Goal: Task Accomplishment & Management: Manage account settings

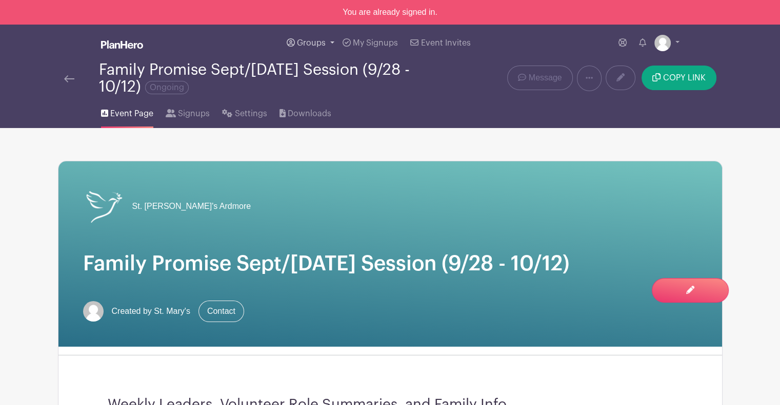
click at [318, 36] on link "Groups" at bounding box center [310, 43] width 56 height 37
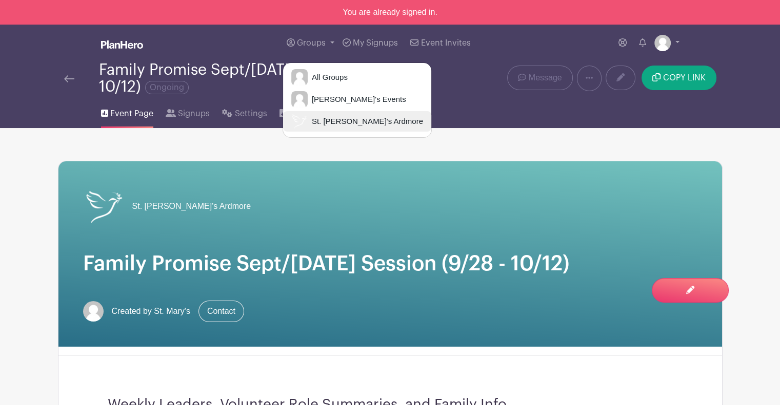
click at [355, 118] on span "St. [PERSON_NAME]'s Ardmore" at bounding box center [365, 122] width 115 height 12
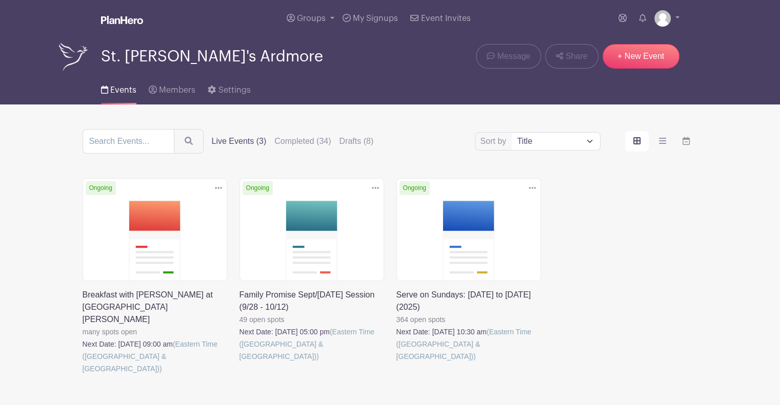
scroll to position [38, 0]
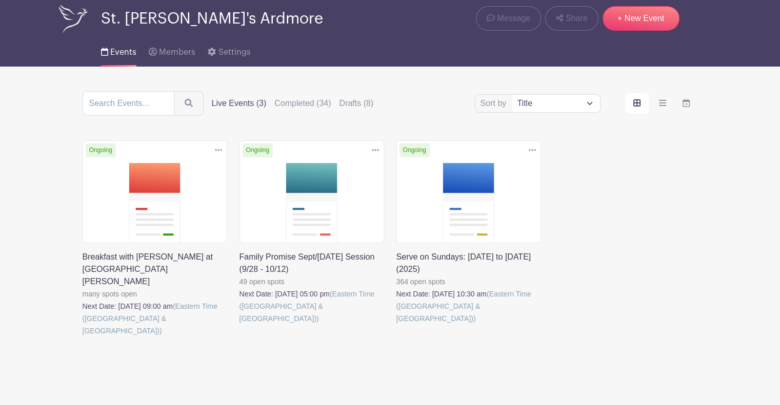
click at [396, 325] on link at bounding box center [396, 325] width 0 height 0
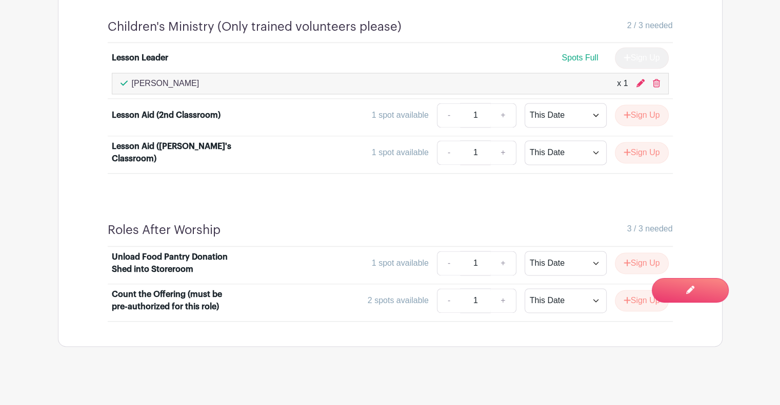
scroll to position [1409, 0]
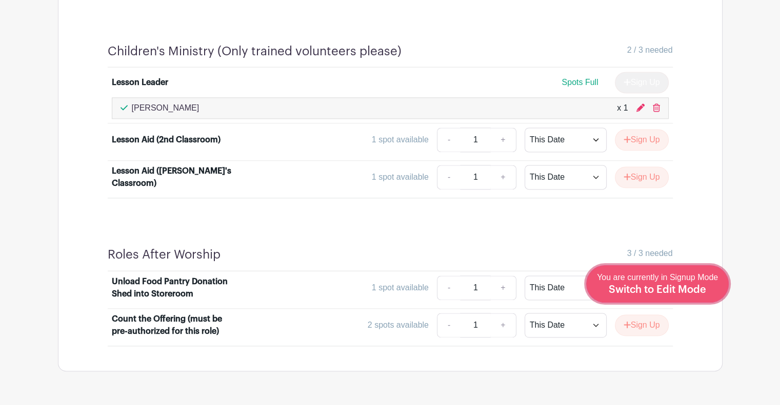
click at [679, 291] on span "Switch to Edit Mode" at bounding box center [656, 290] width 97 height 10
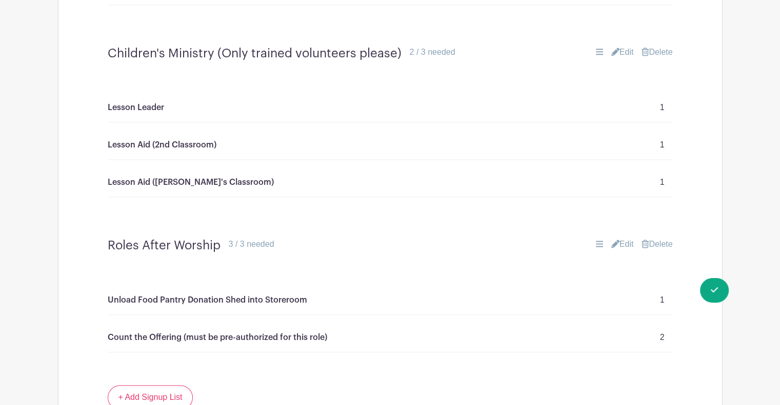
scroll to position [1348, 0]
click at [617, 47] on link "Edit" at bounding box center [622, 53] width 23 height 12
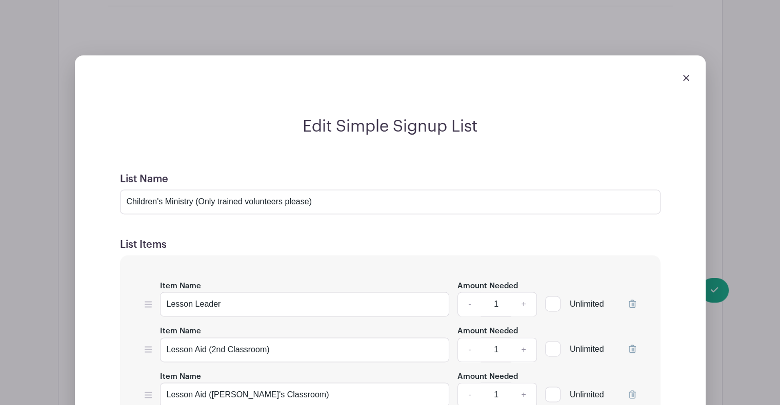
scroll to position [1505, 0]
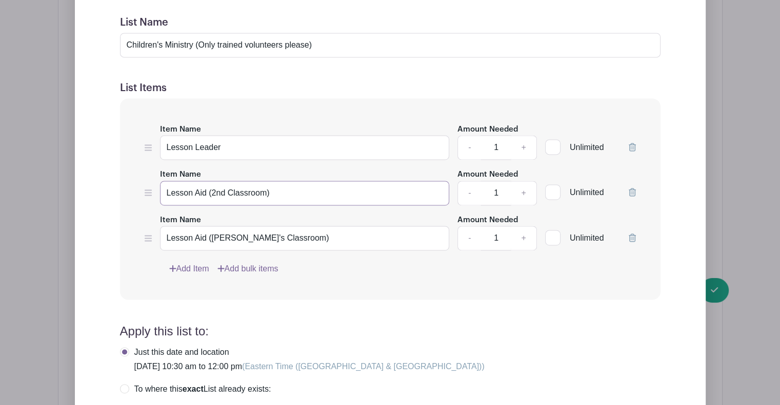
drag, startPoint x: 292, startPoint y: 190, endPoint x: 207, endPoint y: 188, distance: 84.6
click at [207, 188] on input "Lesson Aid (2nd Classroom)" at bounding box center [305, 193] width 290 height 25
type input "Lesson Aid"
click at [631, 236] on icon at bounding box center [631, 238] width 7 height 8
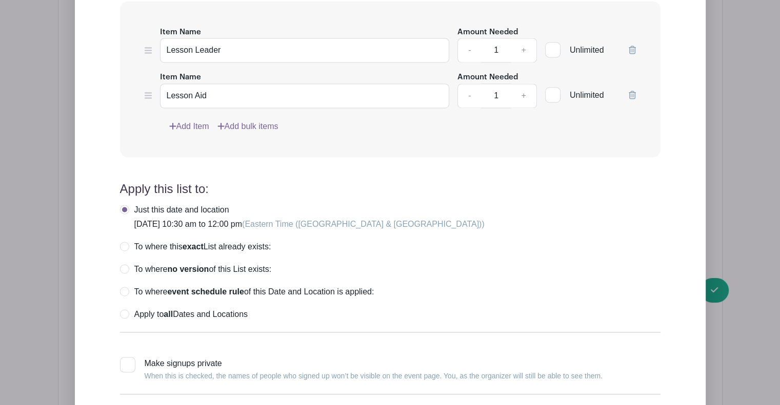
scroll to position [1604, 0]
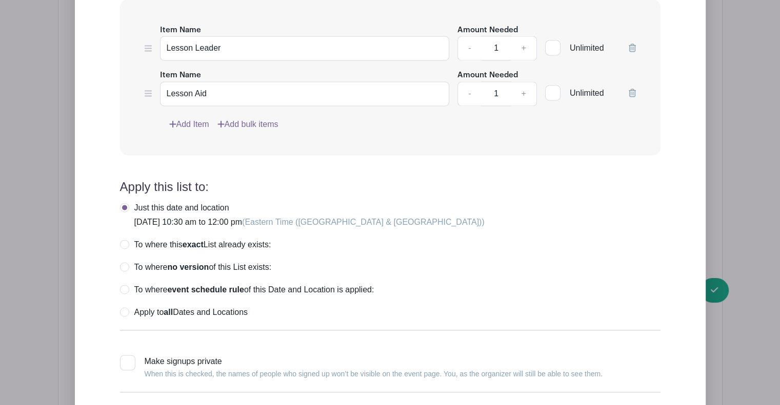
click at [125, 308] on label "Apply to all Dates and Locations" at bounding box center [184, 313] width 128 height 10
radio input "true"
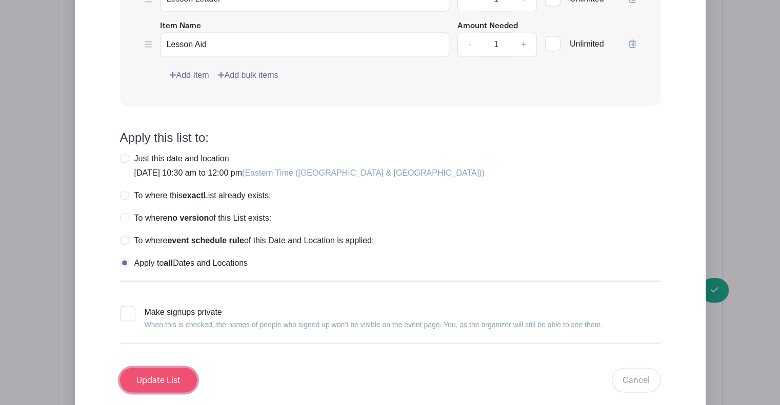
click at [164, 379] on input "Update List" at bounding box center [158, 380] width 77 height 25
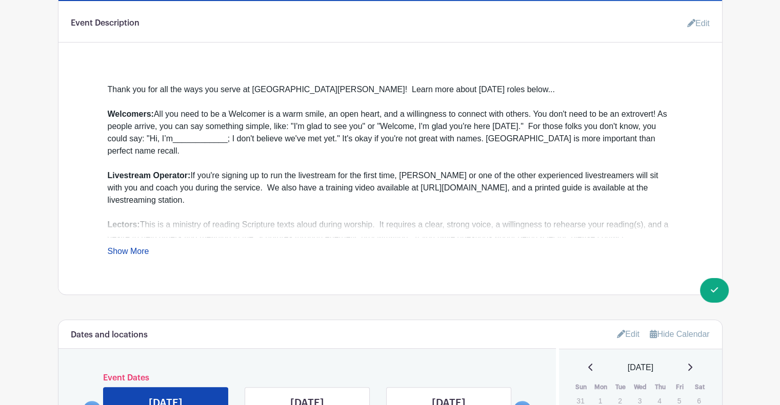
scroll to position [544, 0]
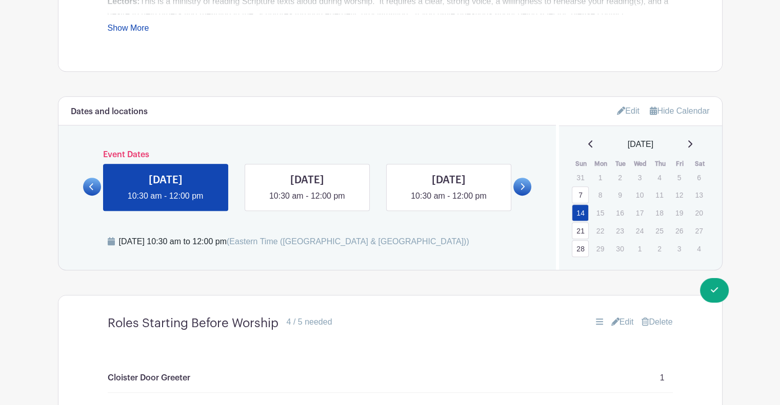
click at [523, 192] on link at bounding box center [522, 187] width 18 height 18
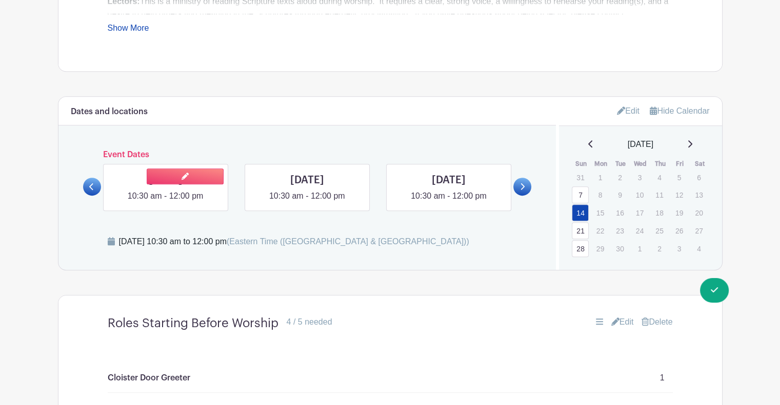
click at [166, 202] on link at bounding box center [166, 202] width 0 height 0
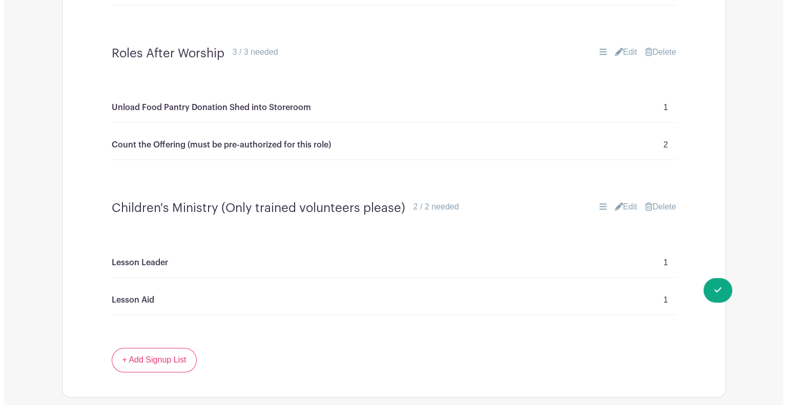
scroll to position [1354, 0]
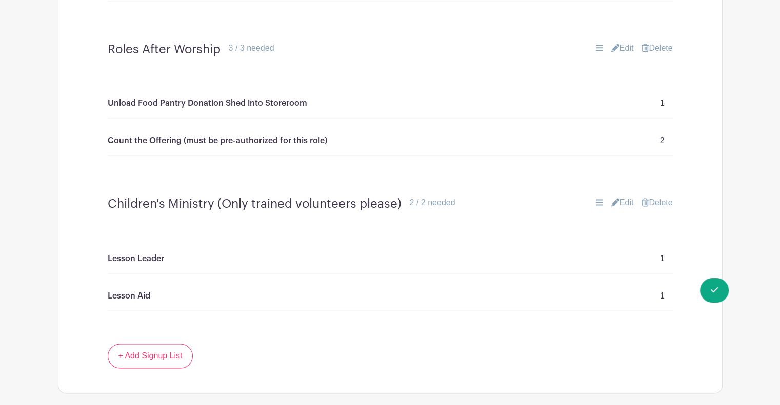
click at [668, 201] on link "Delete" at bounding box center [656, 203] width 31 height 12
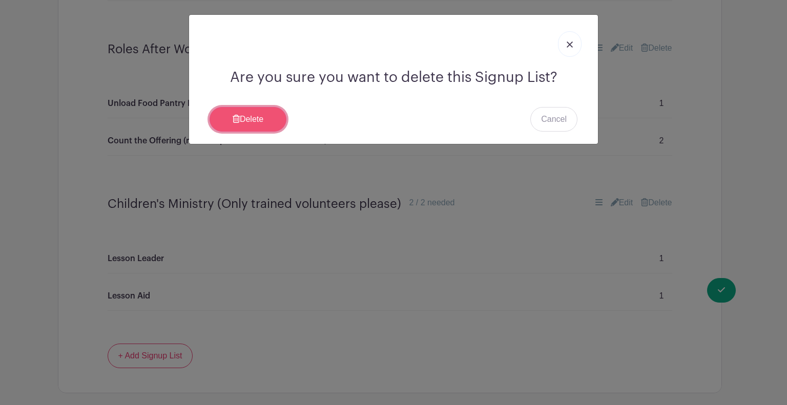
click at [251, 115] on link "Delete" at bounding box center [248, 119] width 77 height 25
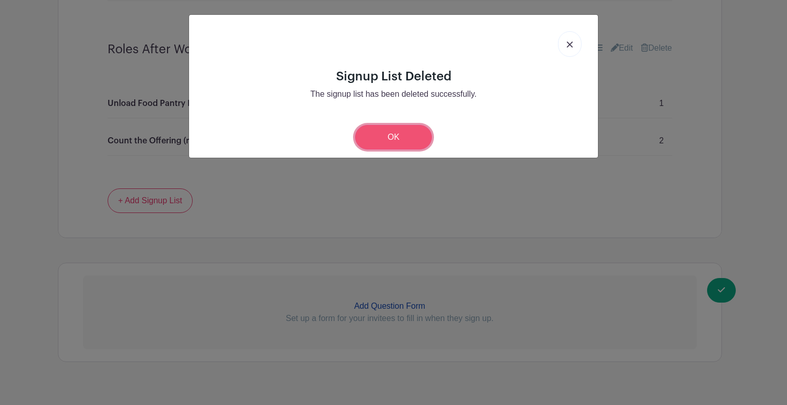
click at [383, 131] on link "OK" at bounding box center [393, 137] width 77 height 25
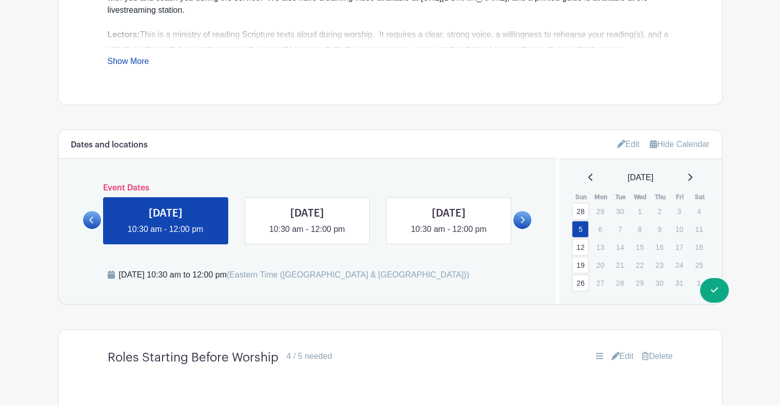
scroll to position [507, 0]
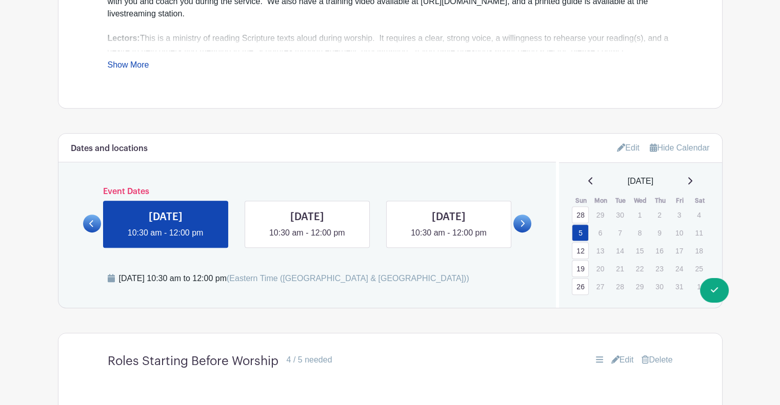
click at [525, 229] on link at bounding box center [522, 224] width 18 height 18
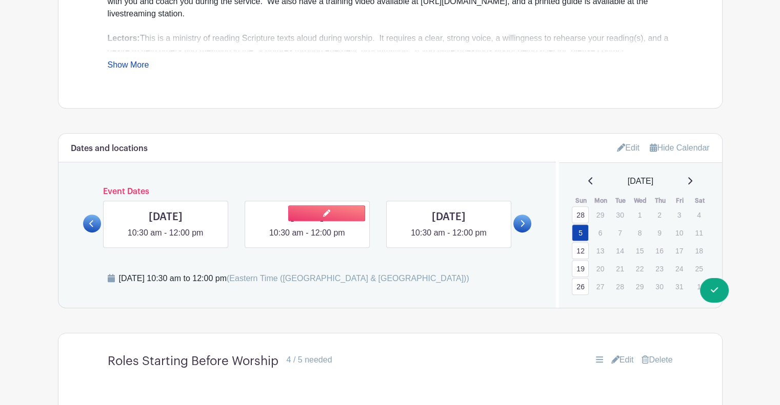
click at [307, 239] on link at bounding box center [307, 239] width 0 height 0
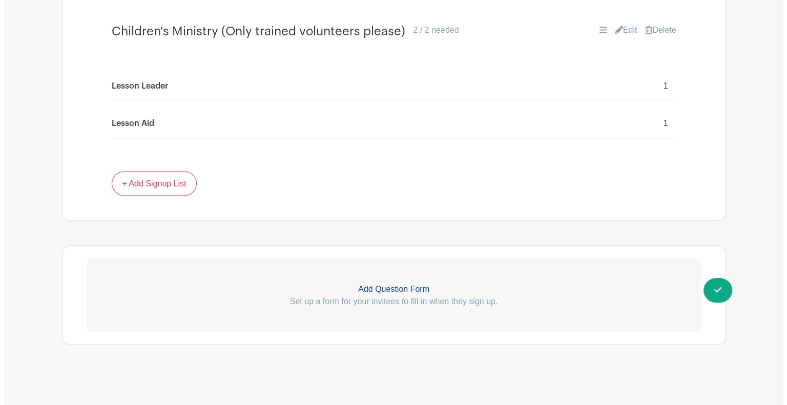
scroll to position [1693, 0]
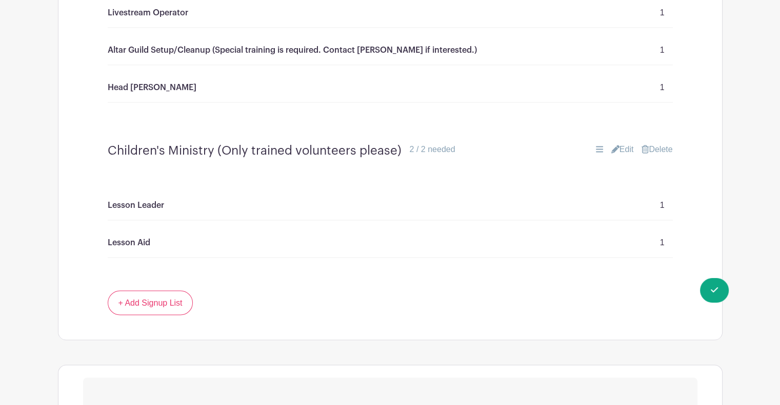
click at [665, 147] on link "Delete" at bounding box center [656, 150] width 31 height 12
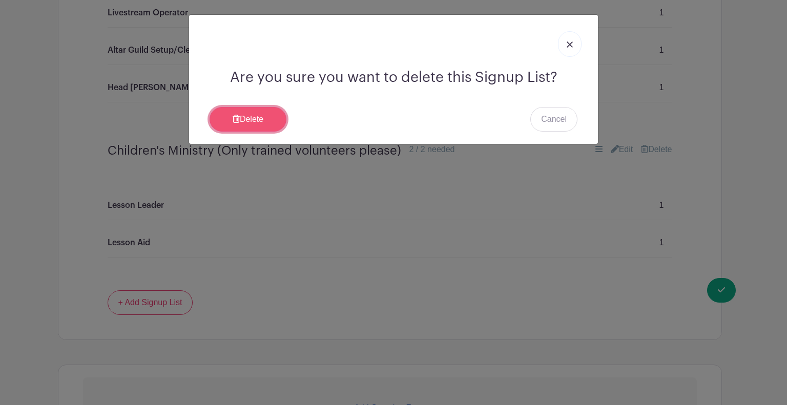
click at [277, 114] on link "Delete" at bounding box center [248, 119] width 77 height 25
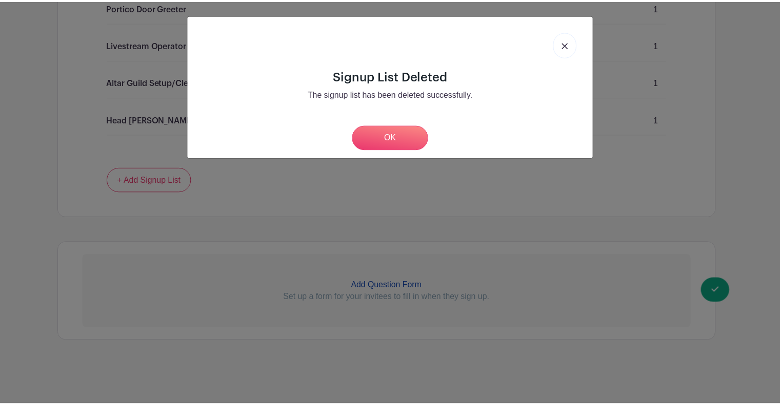
scroll to position [1657, 0]
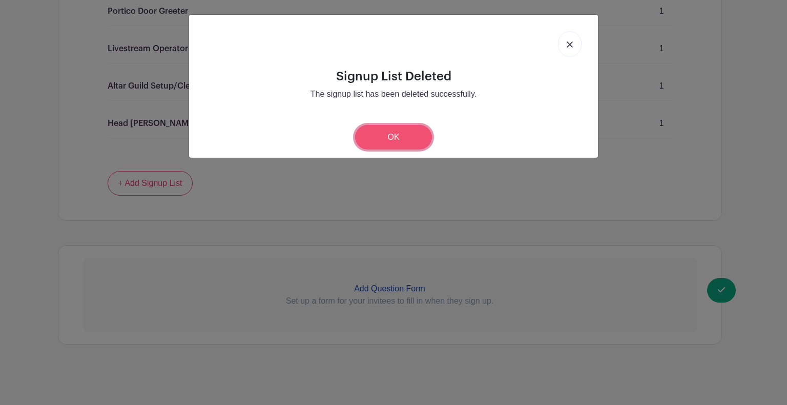
click at [407, 133] on link "OK" at bounding box center [393, 137] width 77 height 25
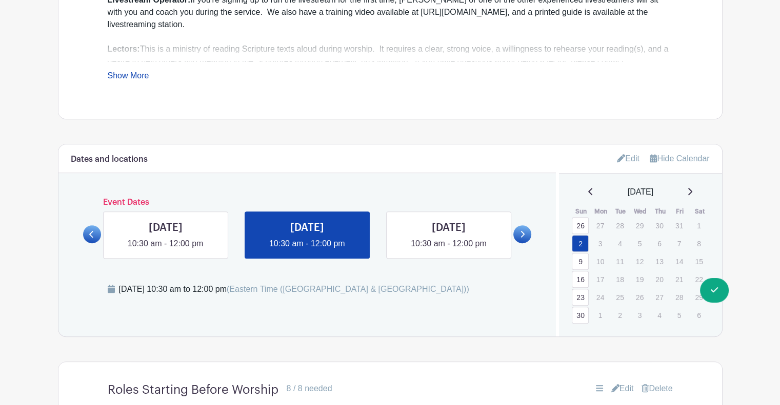
scroll to position [452, 0]
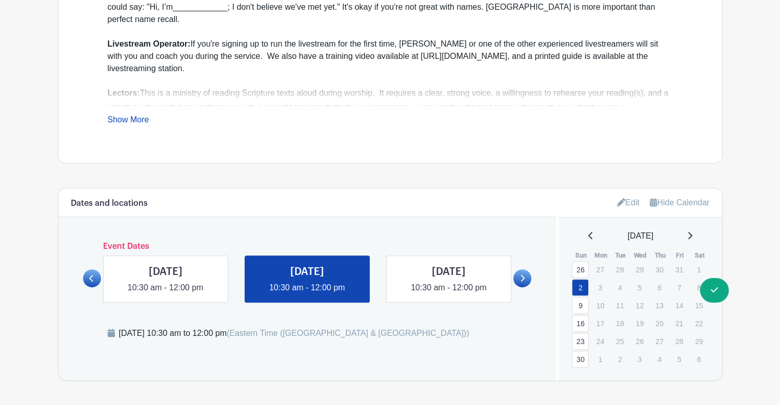
click at [523, 276] on icon at bounding box center [522, 279] width 5 height 8
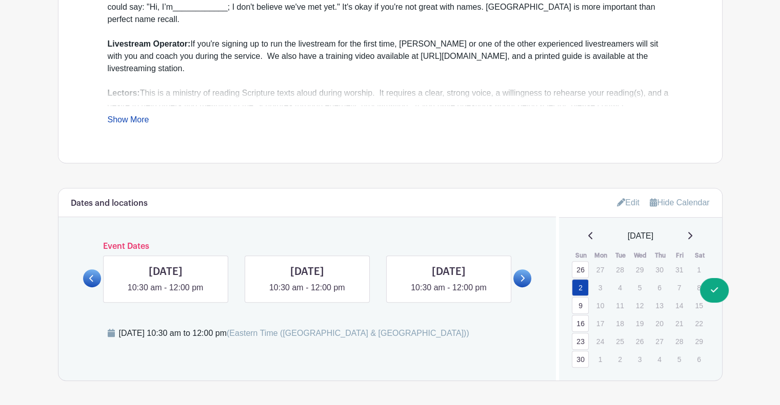
click at [523, 276] on icon at bounding box center [522, 279] width 5 height 8
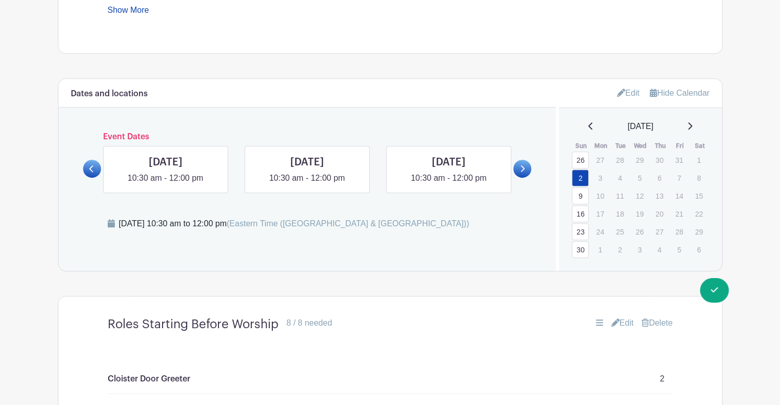
scroll to position [564, 0]
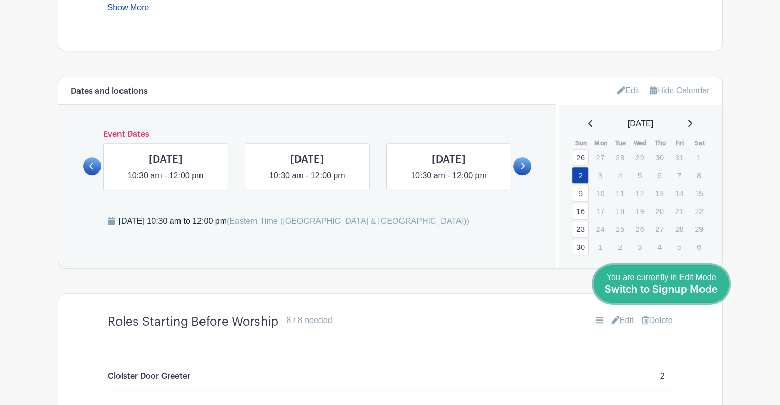
click at [716, 295] on div "You are currently in Edit Mode Switch to Signup Mode" at bounding box center [660, 284] width 113 height 25
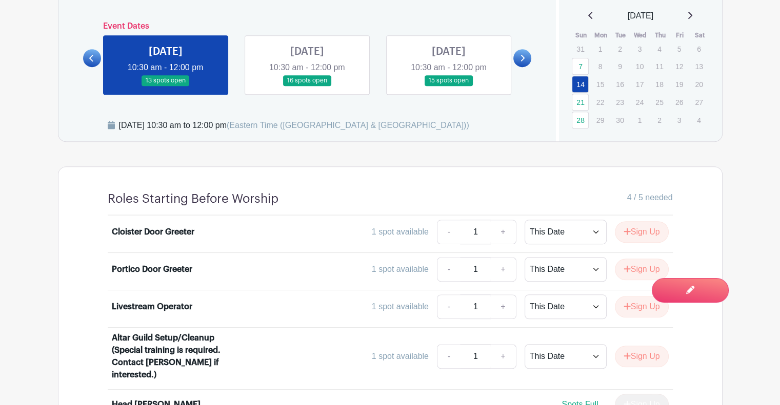
scroll to position [607, 0]
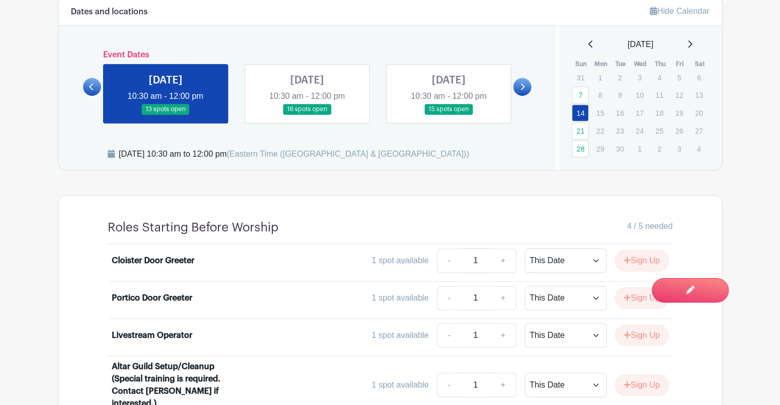
click at [307, 115] on link at bounding box center [307, 115] width 0 height 0
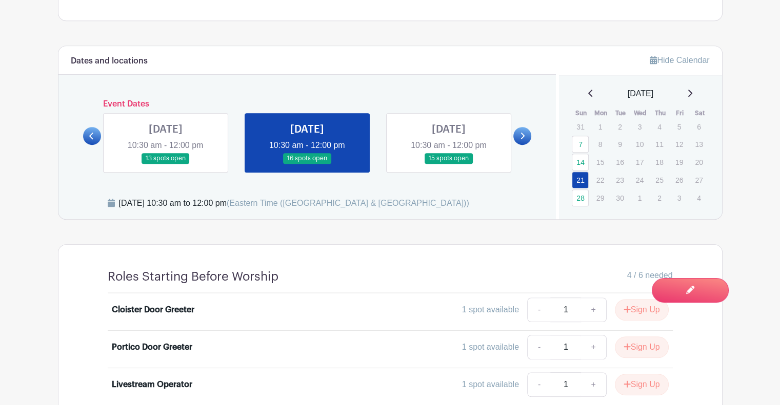
scroll to position [533, 0]
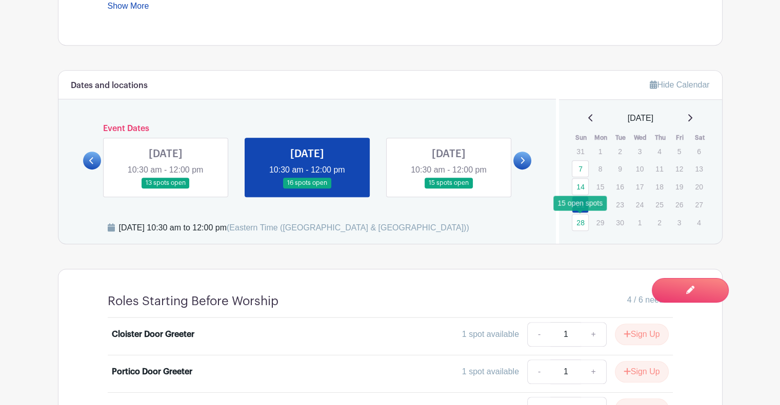
click at [584, 226] on link "28" at bounding box center [580, 222] width 17 height 17
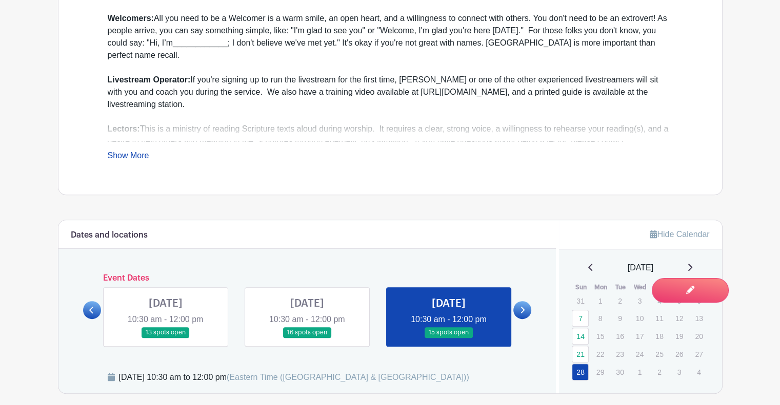
scroll to position [456, 0]
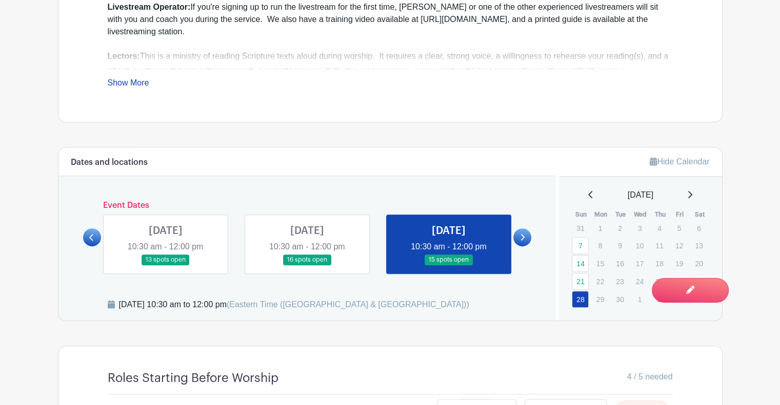
click at [516, 238] on link at bounding box center [522, 238] width 18 height 18
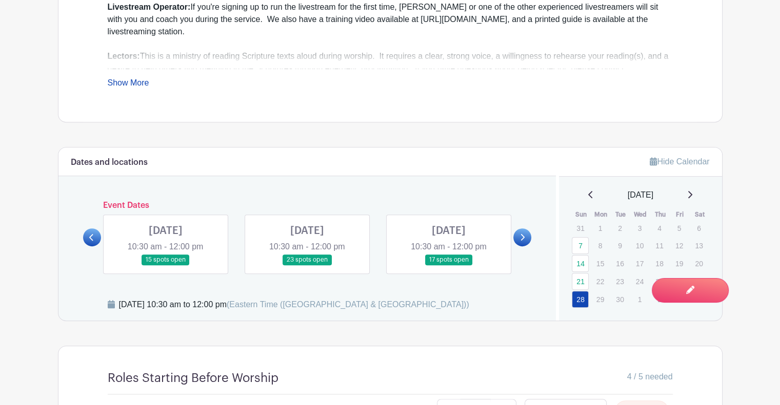
click at [166, 266] on link at bounding box center [166, 266] width 0 height 0
